Goal: Task Accomplishment & Management: Use online tool/utility

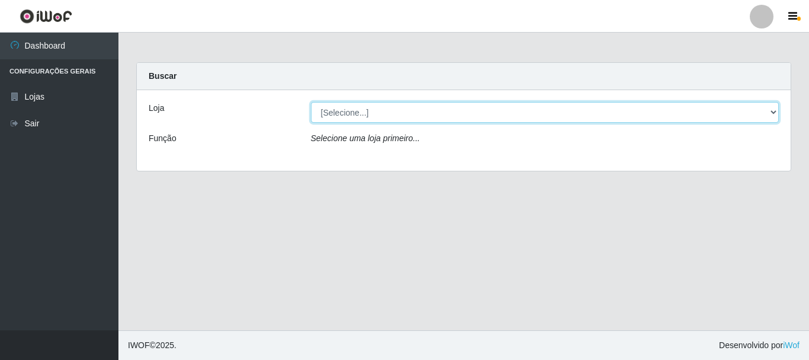
click at [386, 118] on select "[Selecione...] Nordestão - Alecrim" at bounding box center [545, 112] width 469 height 21
select select "453"
click at [311, 102] on select "[Selecione...] Nordestão - Alecrim" at bounding box center [545, 112] width 469 height 21
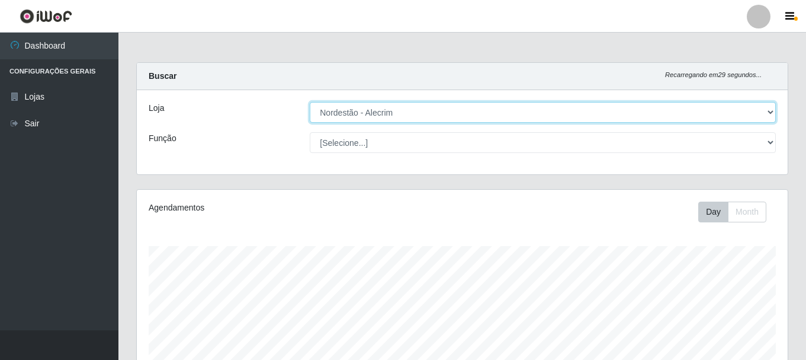
scroll to position [246, 651]
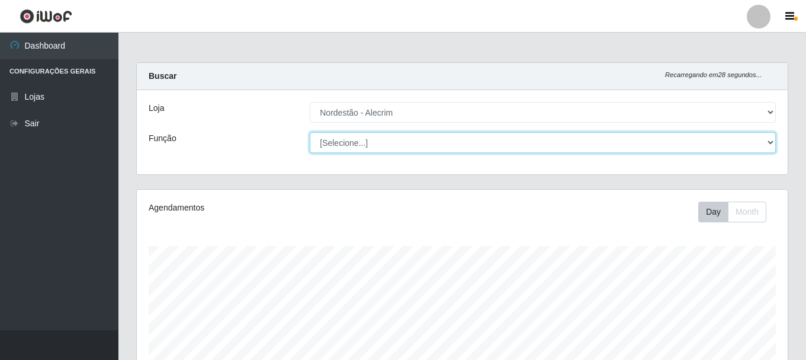
click at [498, 148] on select "[Selecione...] Embalador Embalador + Embalador ++" at bounding box center [543, 142] width 466 height 21
select select "1"
click at [310, 132] on select "[Selecione...] Embalador Embalador + Embalador ++" at bounding box center [543, 142] width 466 height 21
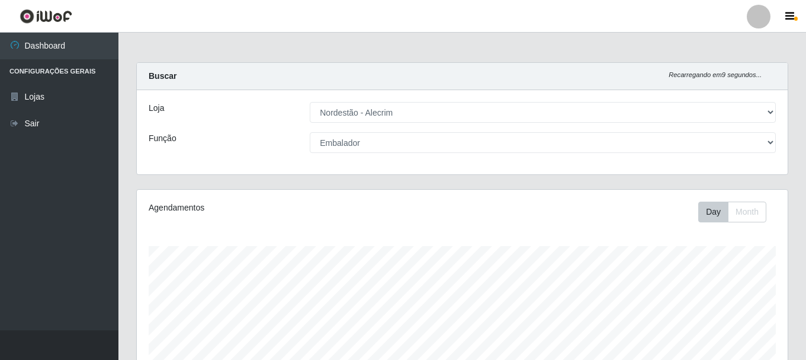
drag, startPoint x: 805, startPoint y: 146, endPoint x: 798, endPoint y: 194, distance: 49.1
click at [798, 194] on div "Carregando... Buscar Recarregando em 9 segundos... Loja [Selecione...] Nordestã…" at bounding box center [462, 356] width 688 height 589
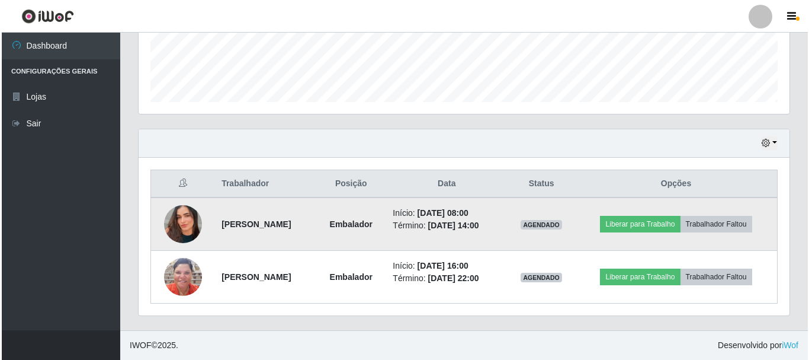
scroll to position [592200, 591795]
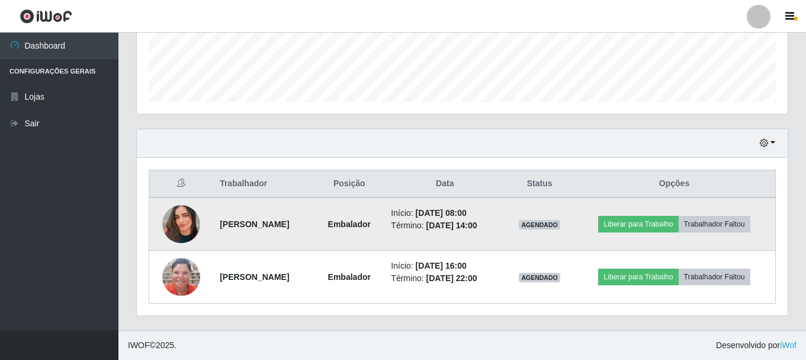
click at [166, 222] on img at bounding box center [181, 224] width 38 height 68
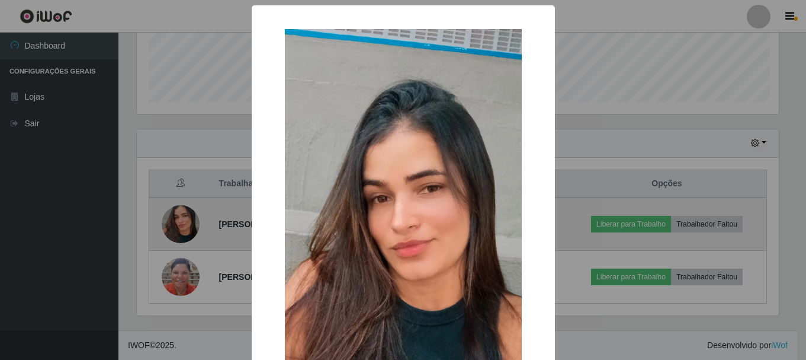
scroll to position [246, 645]
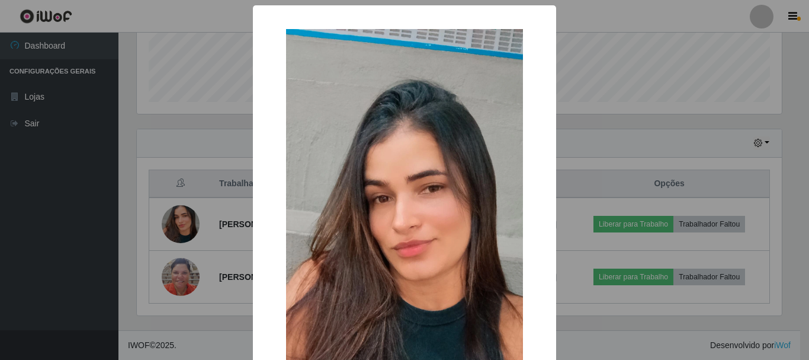
click at [170, 221] on div "× OK Cancel" at bounding box center [404, 180] width 809 height 360
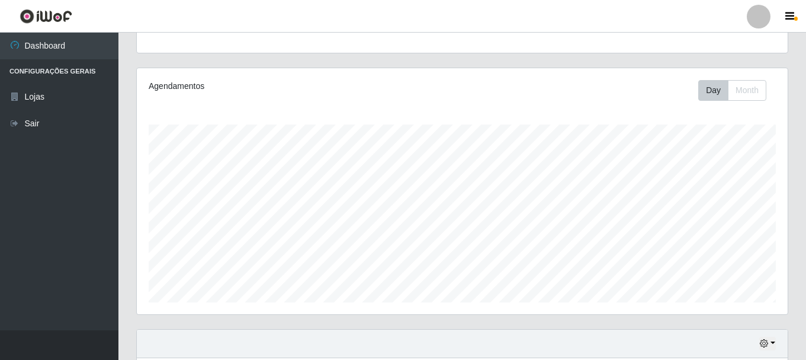
scroll to position [0, 0]
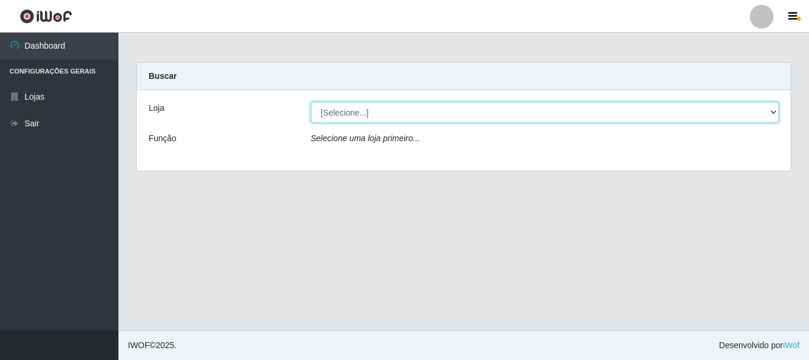
click at [433, 110] on select "[Selecione...] Nordestão - Alecrim" at bounding box center [545, 112] width 469 height 21
select select "453"
click at [311, 102] on select "[Selecione...] Nordestão - Alecrim" at bounding box center [545, 112] width 469 height 21
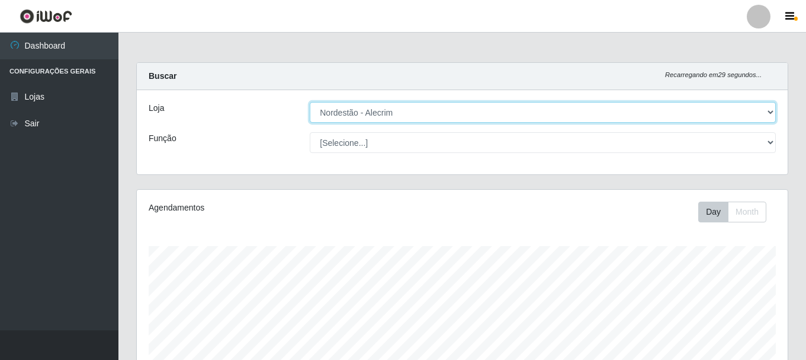
scroll to position [246, 651]
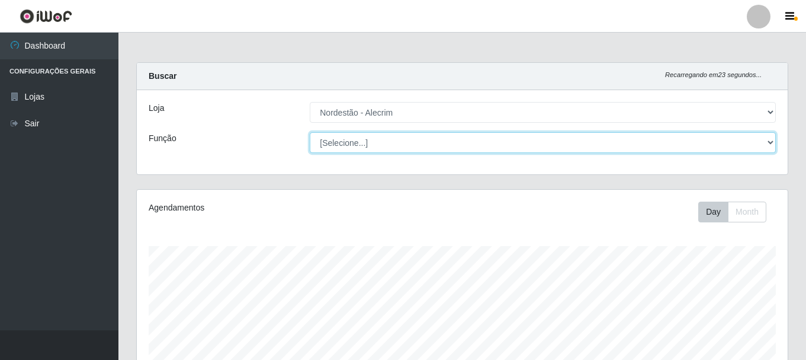
drag, startPoint x: 429, startPoint y: 122, endPoint x: 425, endPoint y: 139, distance: 17.5
click at [425, 139] on select "[Selecione...] Embalador Embalador + Embalador ++" at bounding box center [543, 142] width 466 height 21
select select "1"
click at [310, 132] on select "[Selecione...] Embalador Embalador + Embalador ++" at bounding box center [543, 142] width 466 height 21
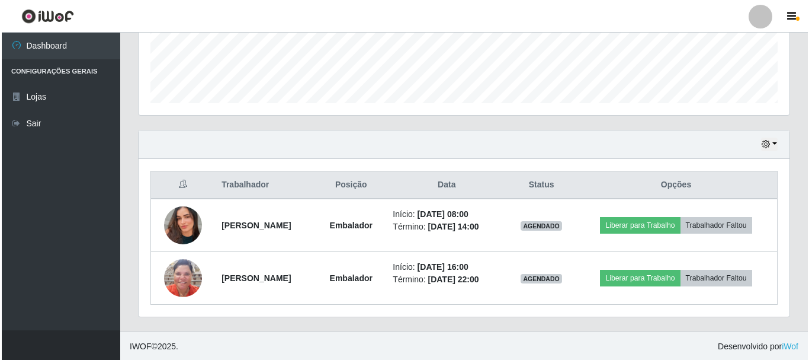
scroll to position [322, 0]
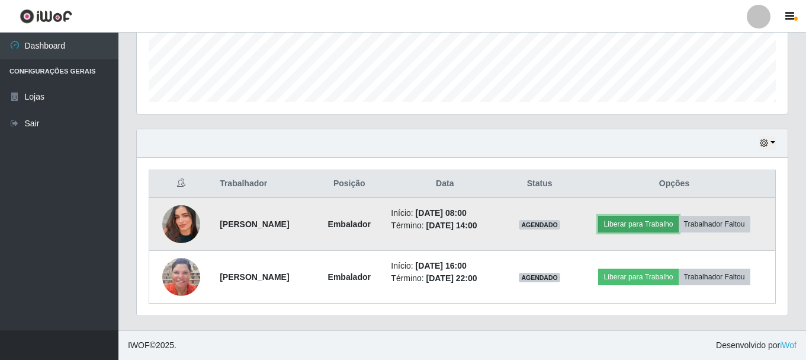
click at [641, 225] on button "Liberar para Trabalho" at bounding box center [638, 224] width 80 height 17
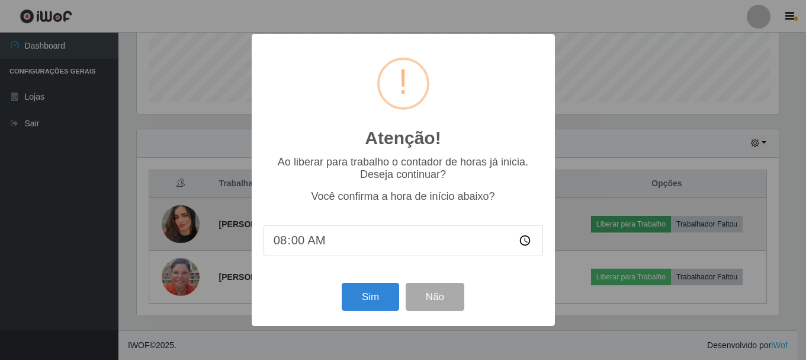
scroll to position [246, 645]
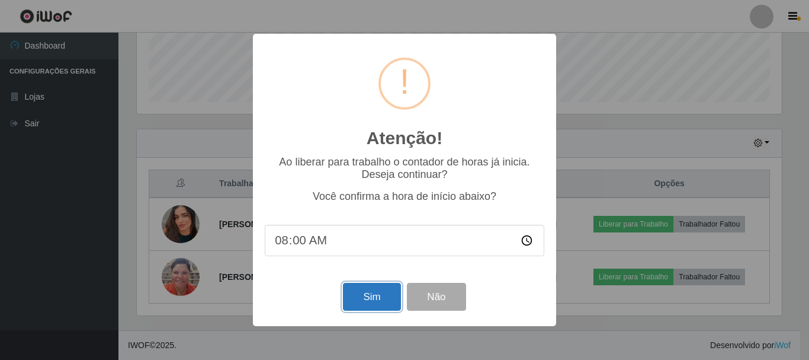
click at [367, 303] on button "Sim" at bounding box center [371, 297] width 57 height 28
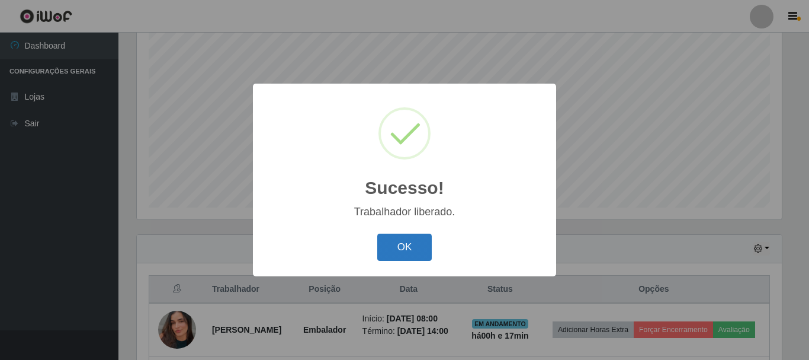
click at [412, 241] on button "OK" at bounding box center [404, 247] width 55 height 28
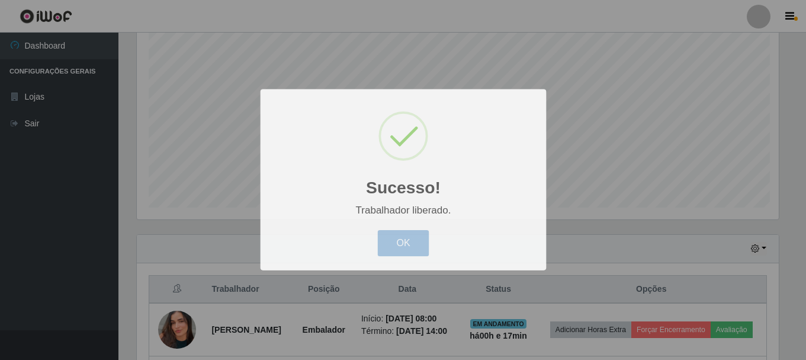
scroll to position [246, 651]
